Goal: Information Seeking & Learning: Understand process/instructions

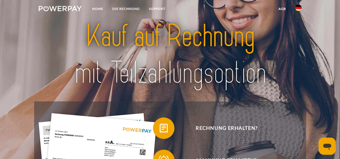
click at [299, 7] on img at bounding box center [298, 8] width 6 height 6
click at [298, 52] on img at bounding box center [298, 53] width 6 height 6
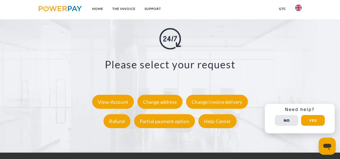
scroll to position [942, 0]
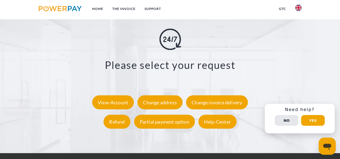
click at [285, 10] on link "GTC" at bounding box center [282, 9] width 16 height 10
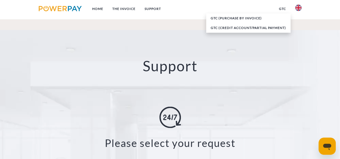
scroll to position [864, 0]
click at [194, 140] on div "Please select your request View-Account Change address Change invoice delivery …" at bounding box center [170, 158] width 293 height 103
